Goal: Transaction & Acquisition: Purchase product/service

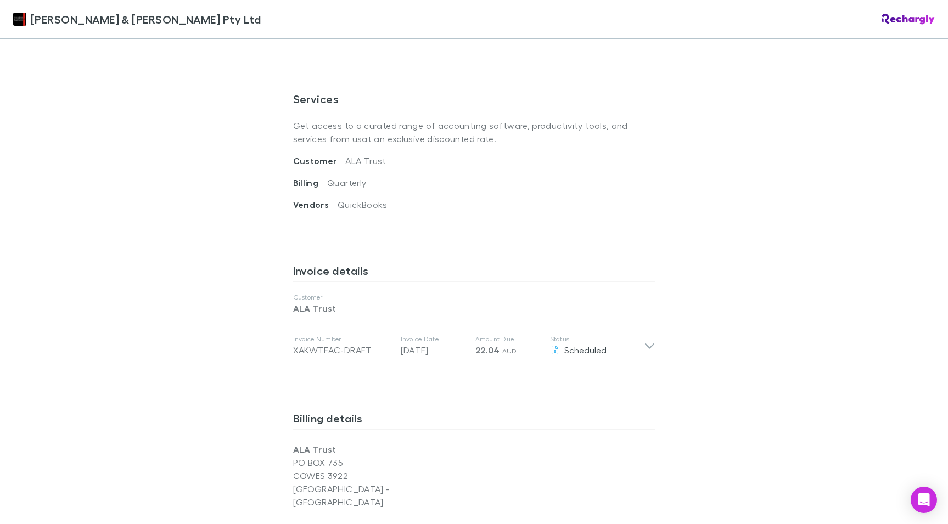
scroll to position [396, 0]
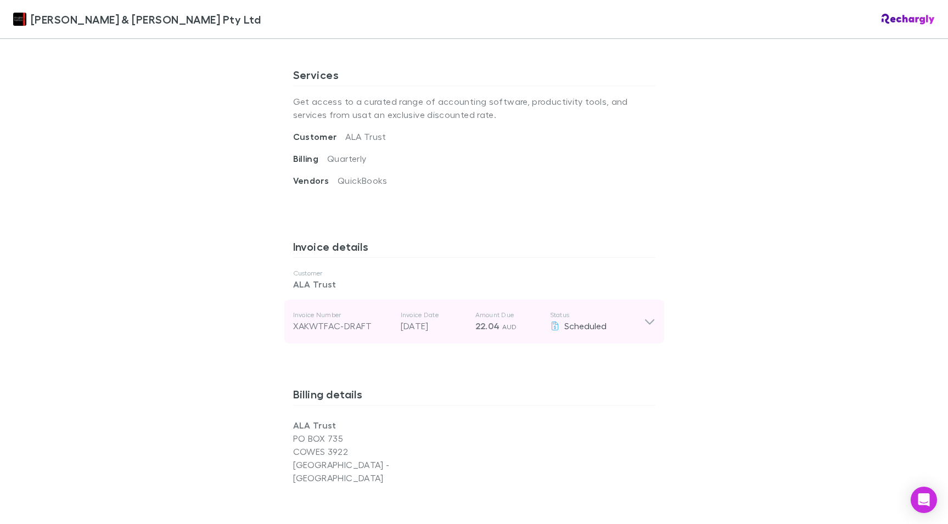
click at [655, 315] on div "Invoice Number XAKWTFAC-DRAFT Invoice Date [DATE] Amount Due 22.04 AUD Status S…" at bounding box center [474, 322] width 380 height 44
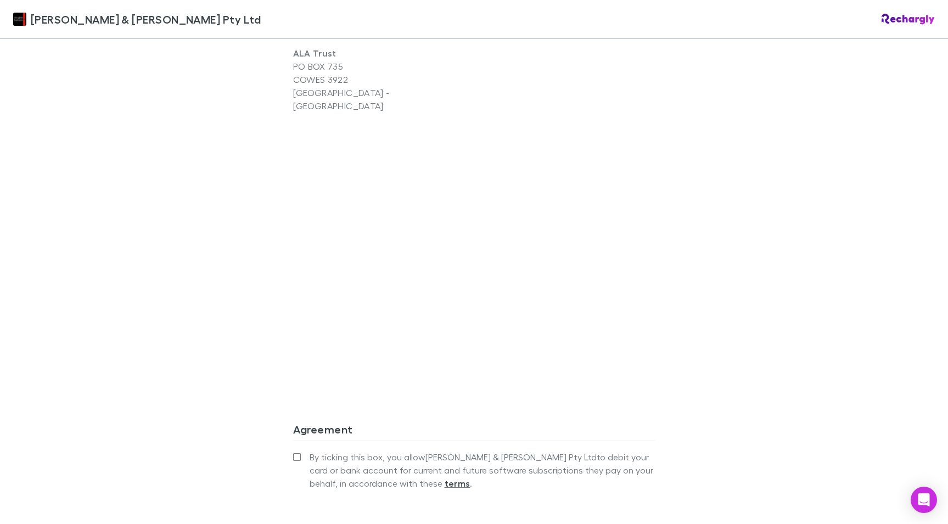
scroll to position [969, 0]
click at [340, 449] on span "By ticking this box, you allow Douglas & Harrison Pty Ltd to debit your card or…" at bounding box center [483, 469] width 346 height 40
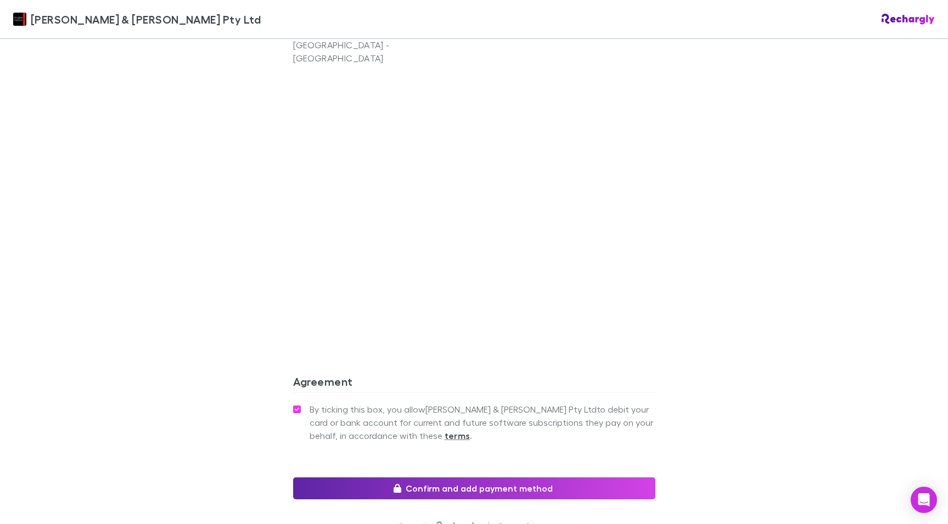
scroll to position [1019, 0]
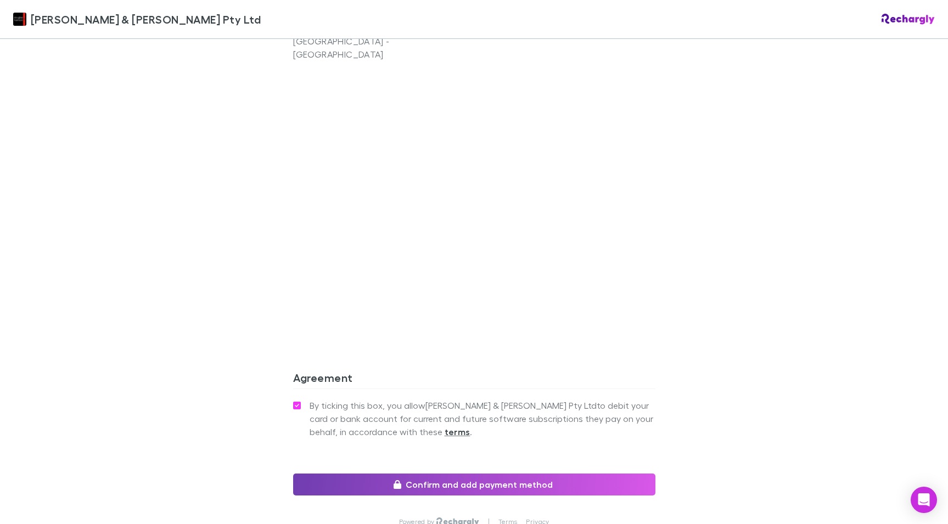
click at [343, 474] on button "Confirm and add payment method" at bounding box center [474, 485] width 362 height 22
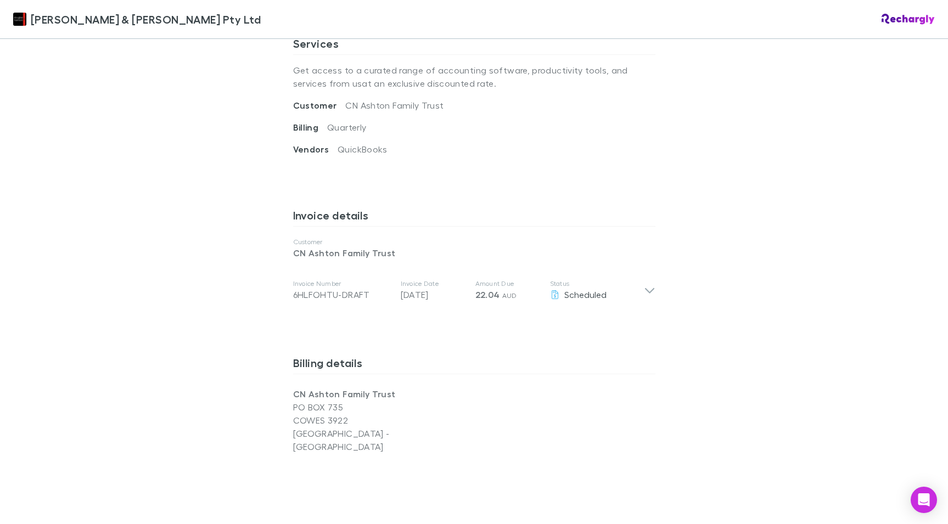
scroll to position [430, 0]
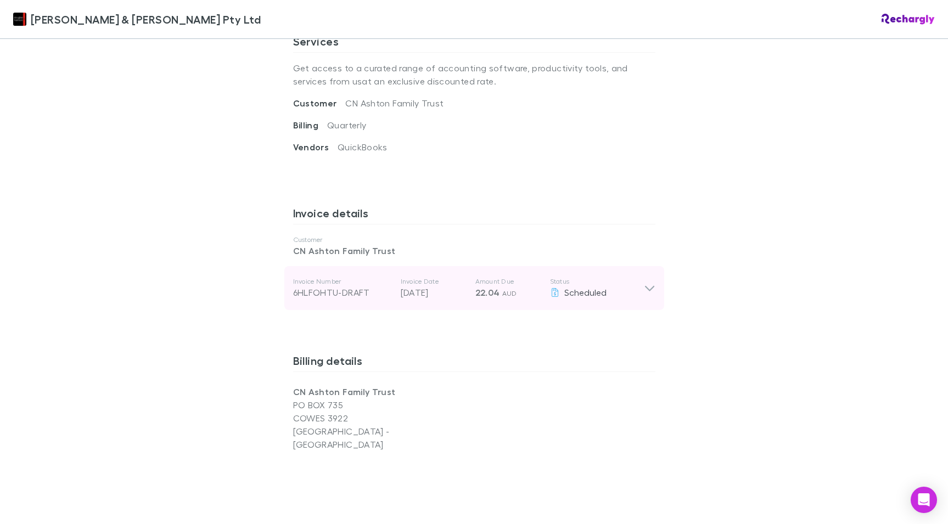
click at [652, 282] on icon at bounding box center [650, 288] width 12 height 13
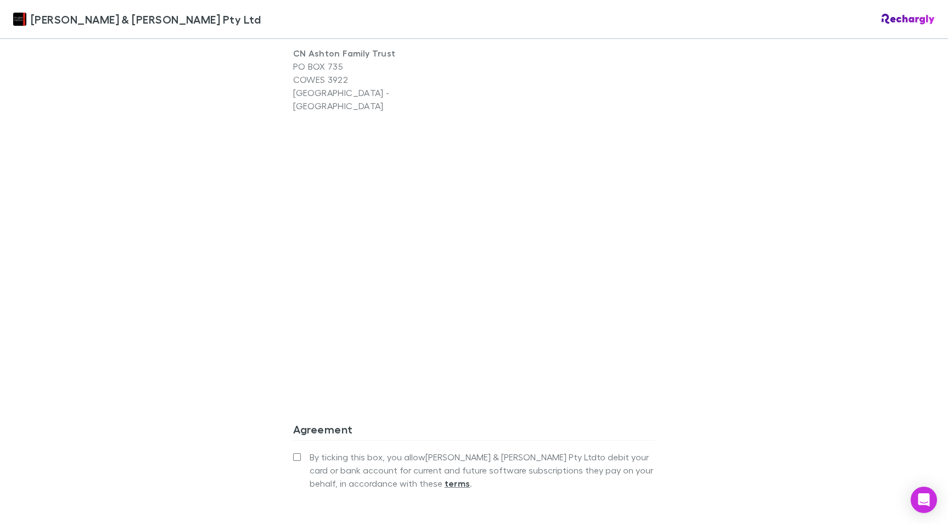
scroll to position [975, 0]
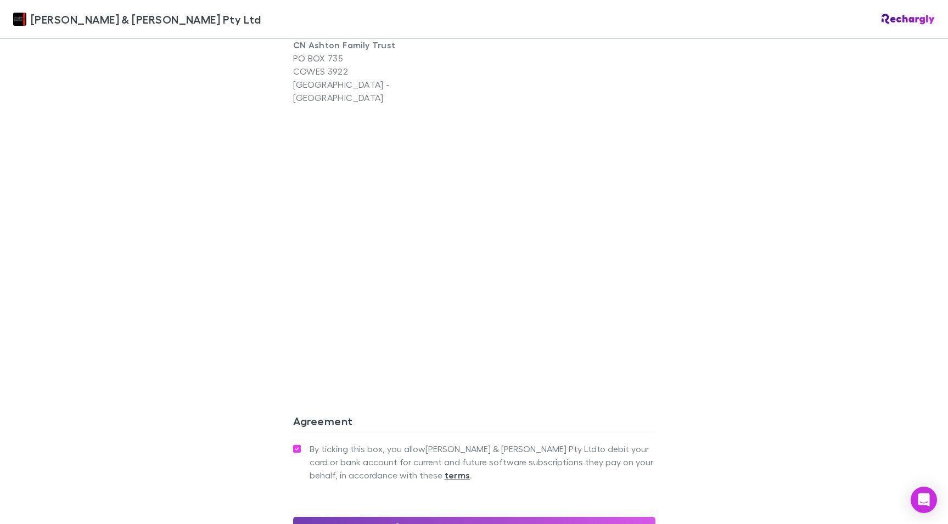
click at [369, 517] on button "Confirm and add payment method" at bounding box center [474, 528] width 362 height 22
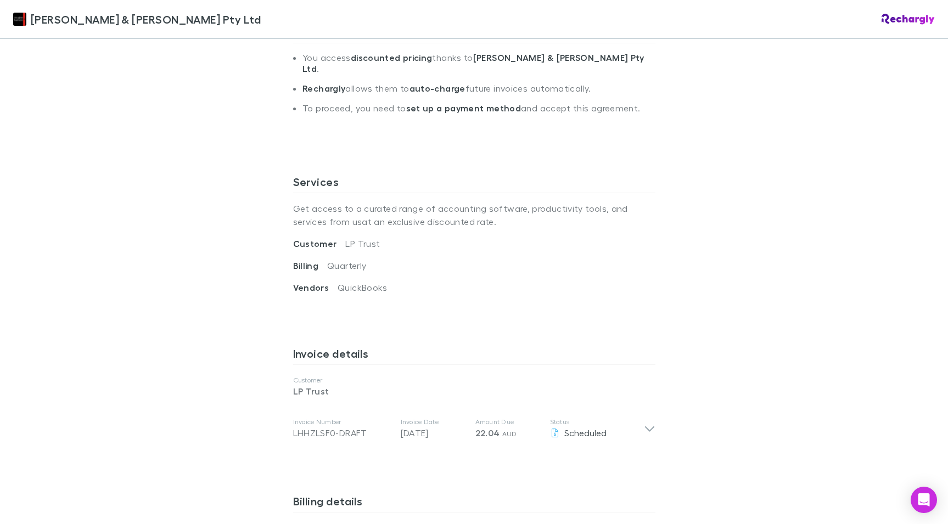
scroll to position [290, 0]
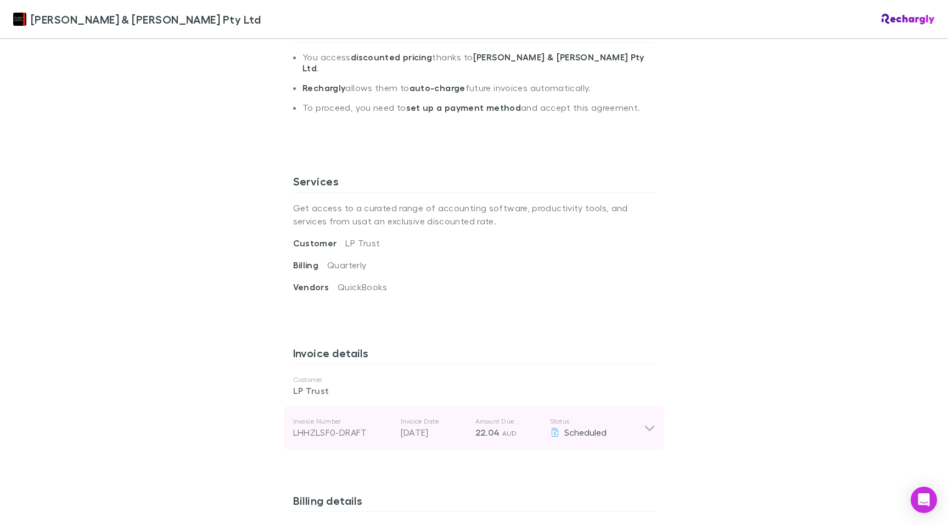
click at [651, 421] on icon at bounding box center [650, 427] width 12 height 13
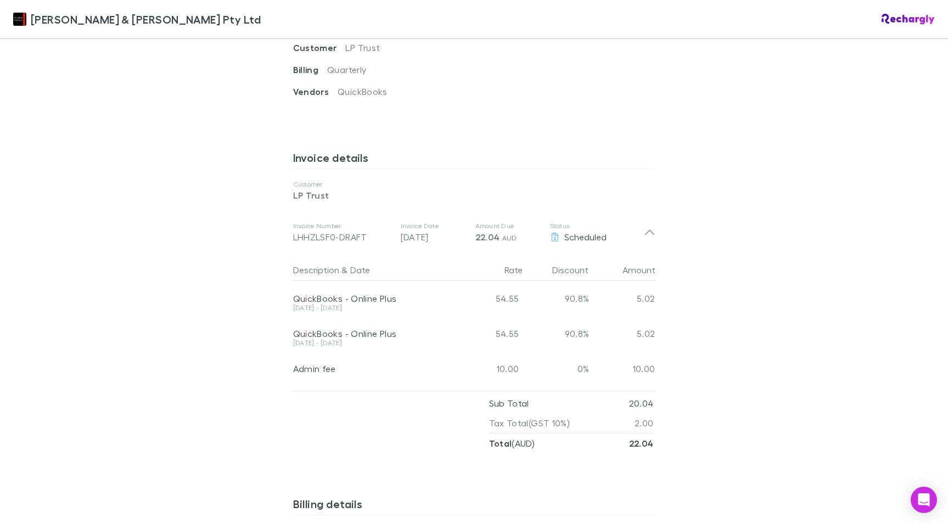
scroll to position [485, 0]
click at [717, 448] on div "[PERSON_NAME] & [PERSON_NAME] Pty Ltd [PERSON_NAME] & [PERSON_NAME] Pty Ltd Sof…" at bounding box center [474, 262] width 948 height 524
click at [717, 448] on div "Douglas & Harrison Pty Ltd Douglas & Harrison Pty Ltd Software subscriptions ag…" at bounding box center [474, 262] width 948 height 524
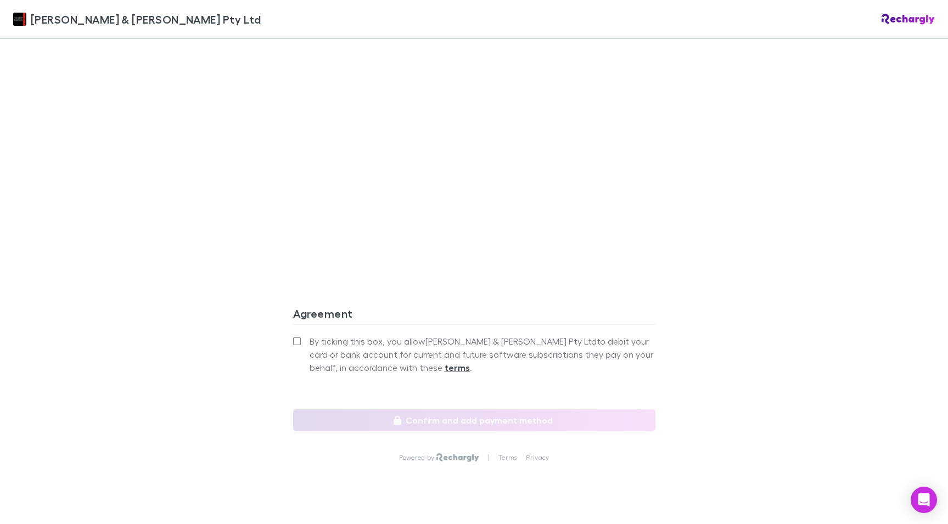
scroll to position [1083, 0]
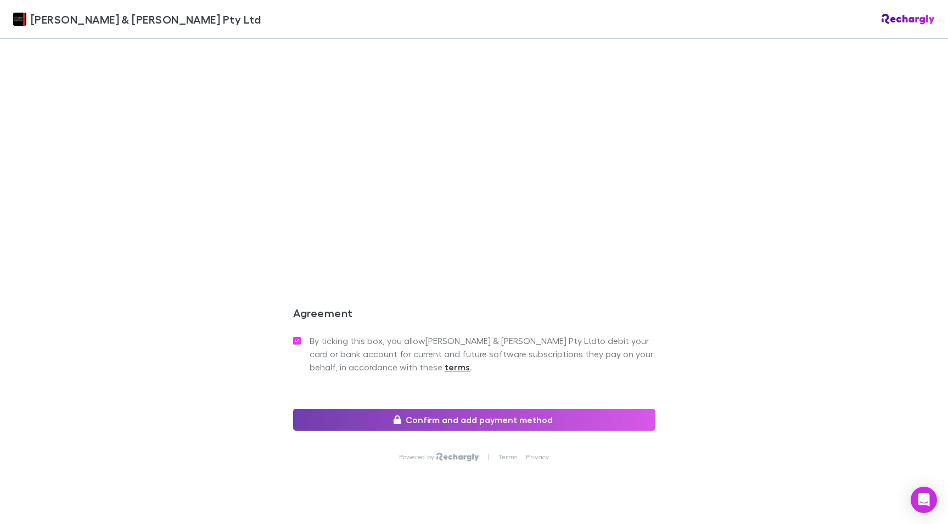
click at [443, 409] on button "Confirm and add payment method" at bounding box center [474, 420] width 362 height 22
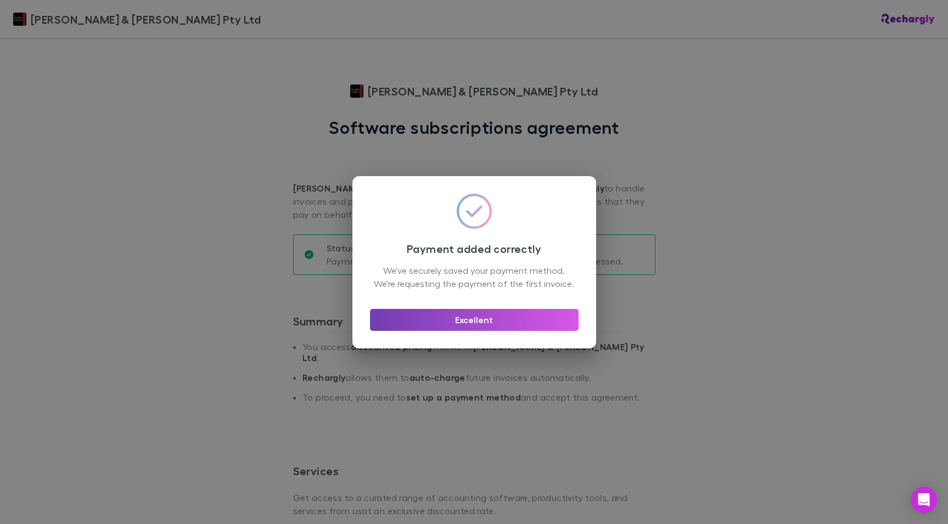
click at [475, 325] on button "Excellent" at bounding box center [474, 320] width 209 height 22
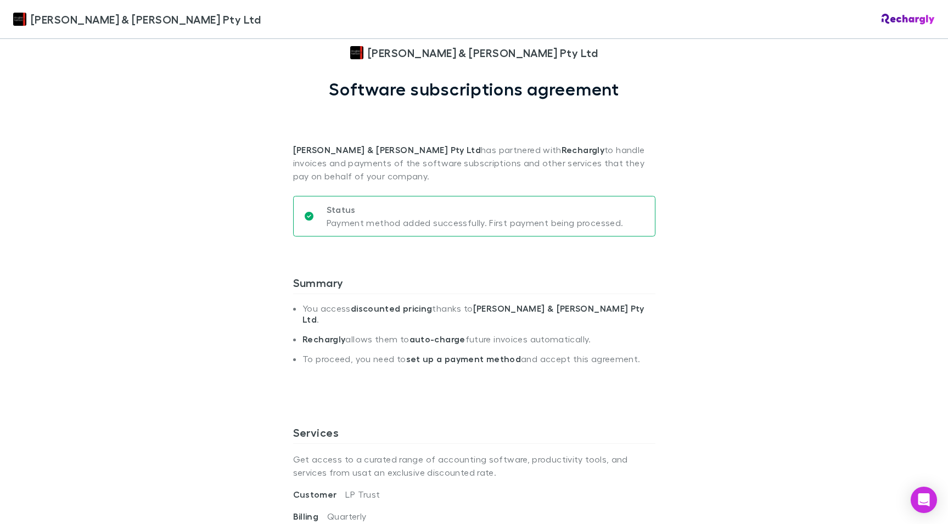
scroll to position [38, 0]
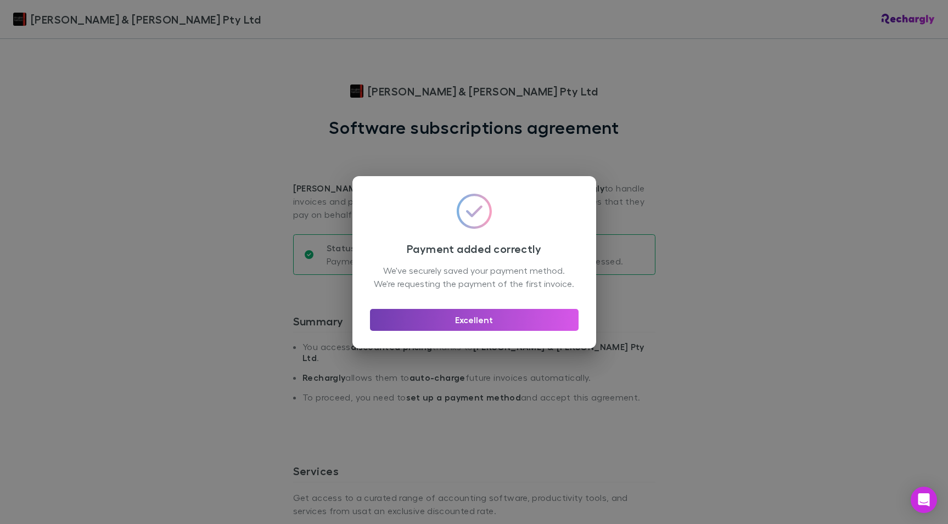
click at [446, 330] on button "Excellent" at bounding box center [474, 320] width 209 height 22
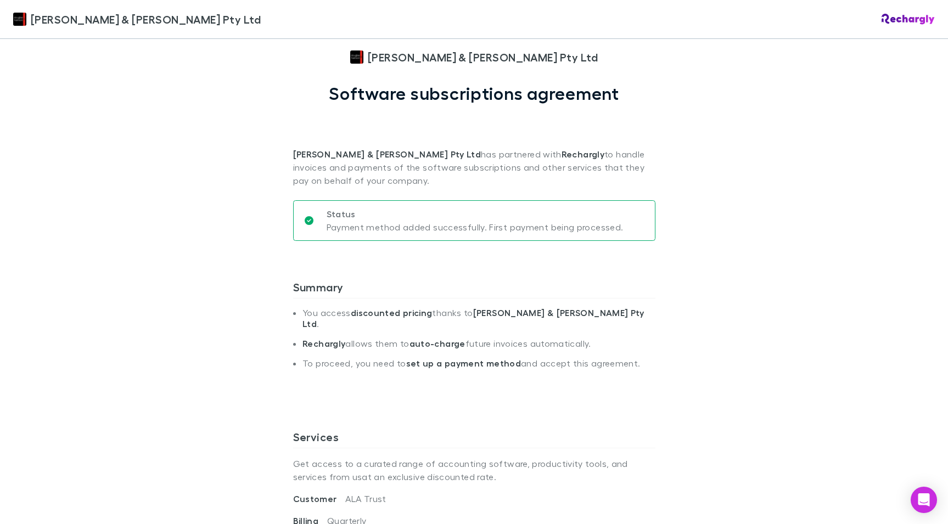
scroll to position [35, 0]
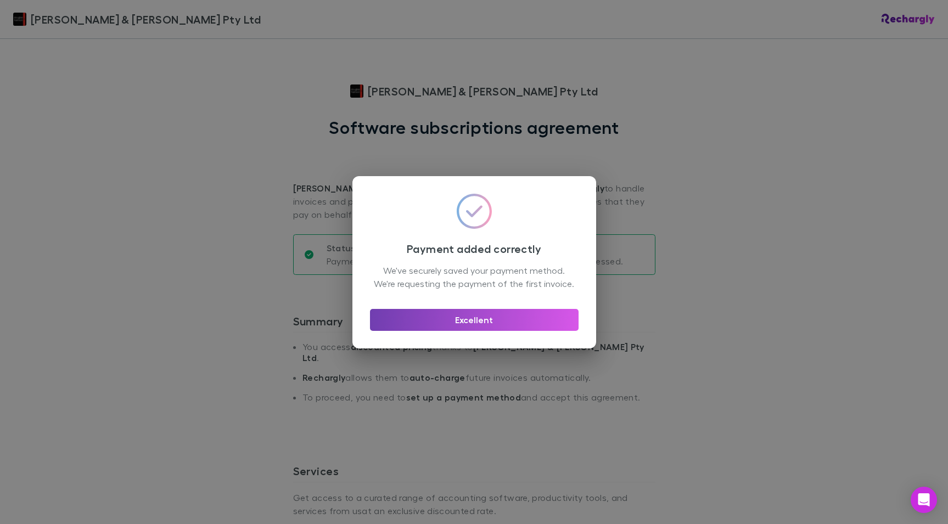
click at [458, 327] on button "Excellent" at bounding box center [474, 320] width 209 height 22
